Goal: Entertainment & Leisure: Consume media (video, audio)

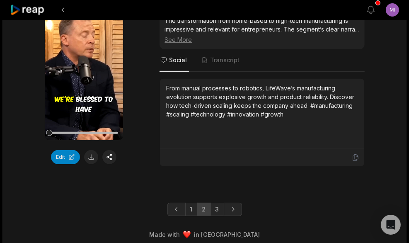
scroll to position [2328, 0]
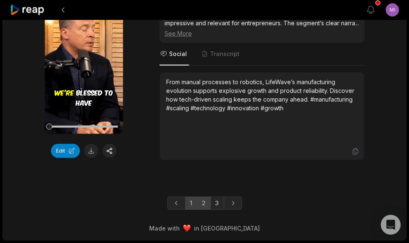
click at [191, 205] on link "1" at bounding box center [191, 203] width 12 height 13
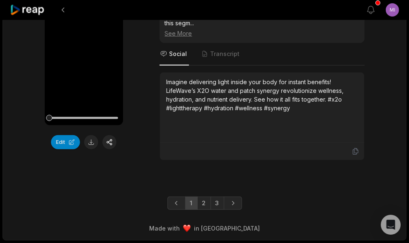
scroll to position [2310, 0]
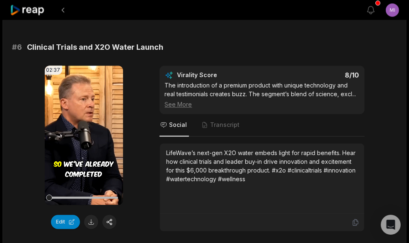
scroll to position [1286, 0]
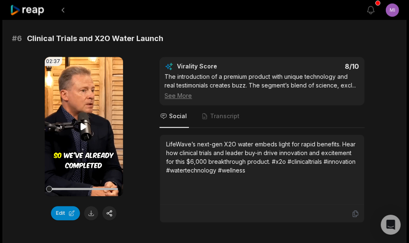
click at [51, 188] on div at bounding box center [49, 189] width 6 height 6
click at [77, 143] on video "Your browser does not support mp4 format." at bounding box center [84, 126] width 78 height 139
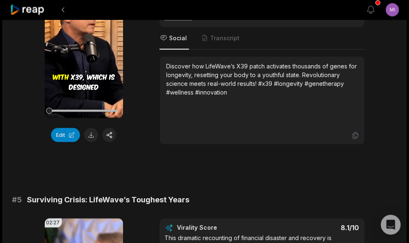
scroll to position [871, 0]
